Goal: Check status: Check status

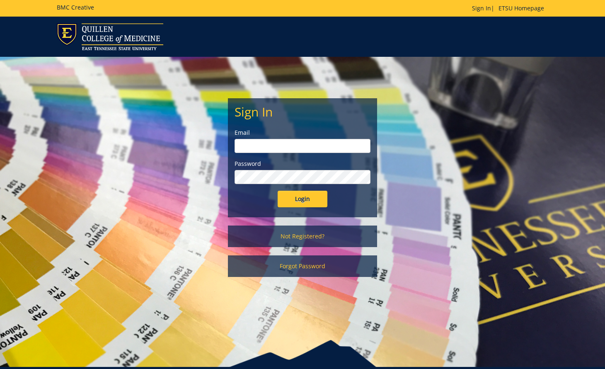
click at [292, 144] on input "email" at bounding box center [302, 146] width 136 height 14
type input "[EMAIL_ADDRESS][DOMAIN_NAME]"
click at [315, 196] on input "Login" at bounding box center [303, 199] width 50 height 17
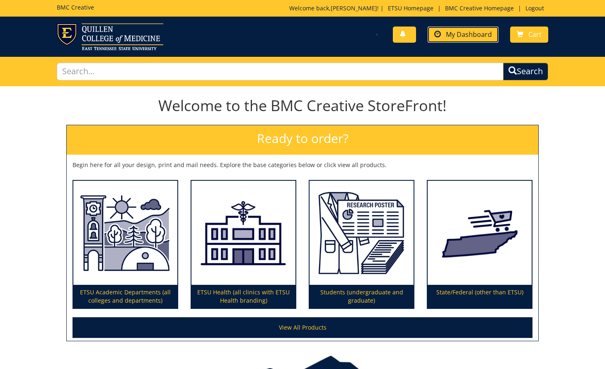
click at [454, 32] on span "My Dashboard" at bounding box center [469, 34] width 46 height 9
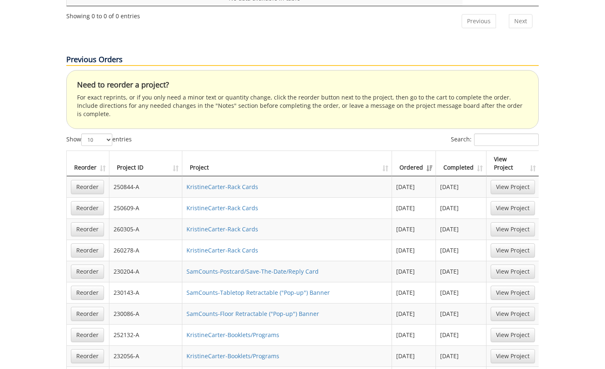
scroll to position [428, 0]
click at [464, 150] on th "Completed" at bounding box center [461, 162] width 51 height 25
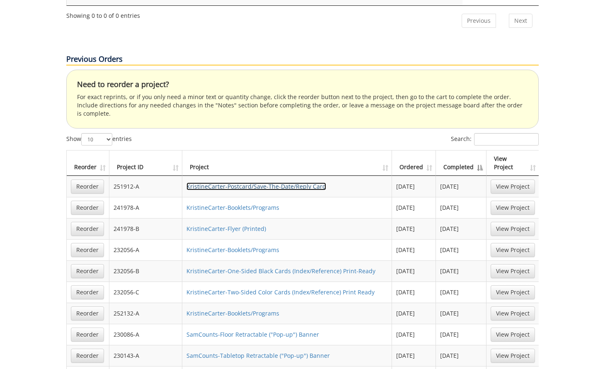
click at [277, 182] on link "KristineCarter-Postcard/Save-The-Date/Reply Card" at bounding box center [256, 186] width 140 height 8
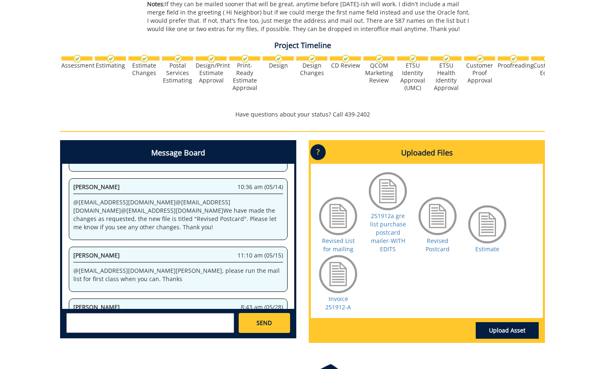
scroll to position [341, 0]
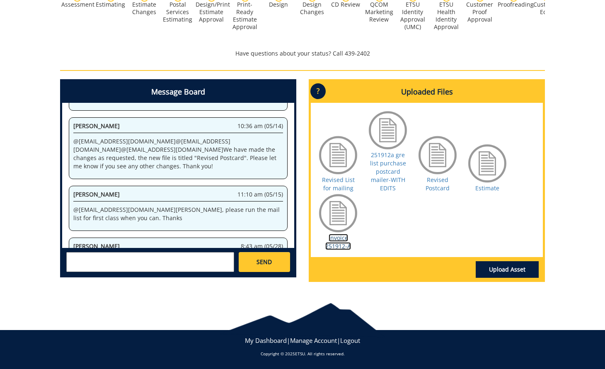
click at [334, 239] on link "Invoice 251912-A" at bounding box center [338, 242] width 26 height 16
